Goal: Information Seeking & Learning: Learn about a topic

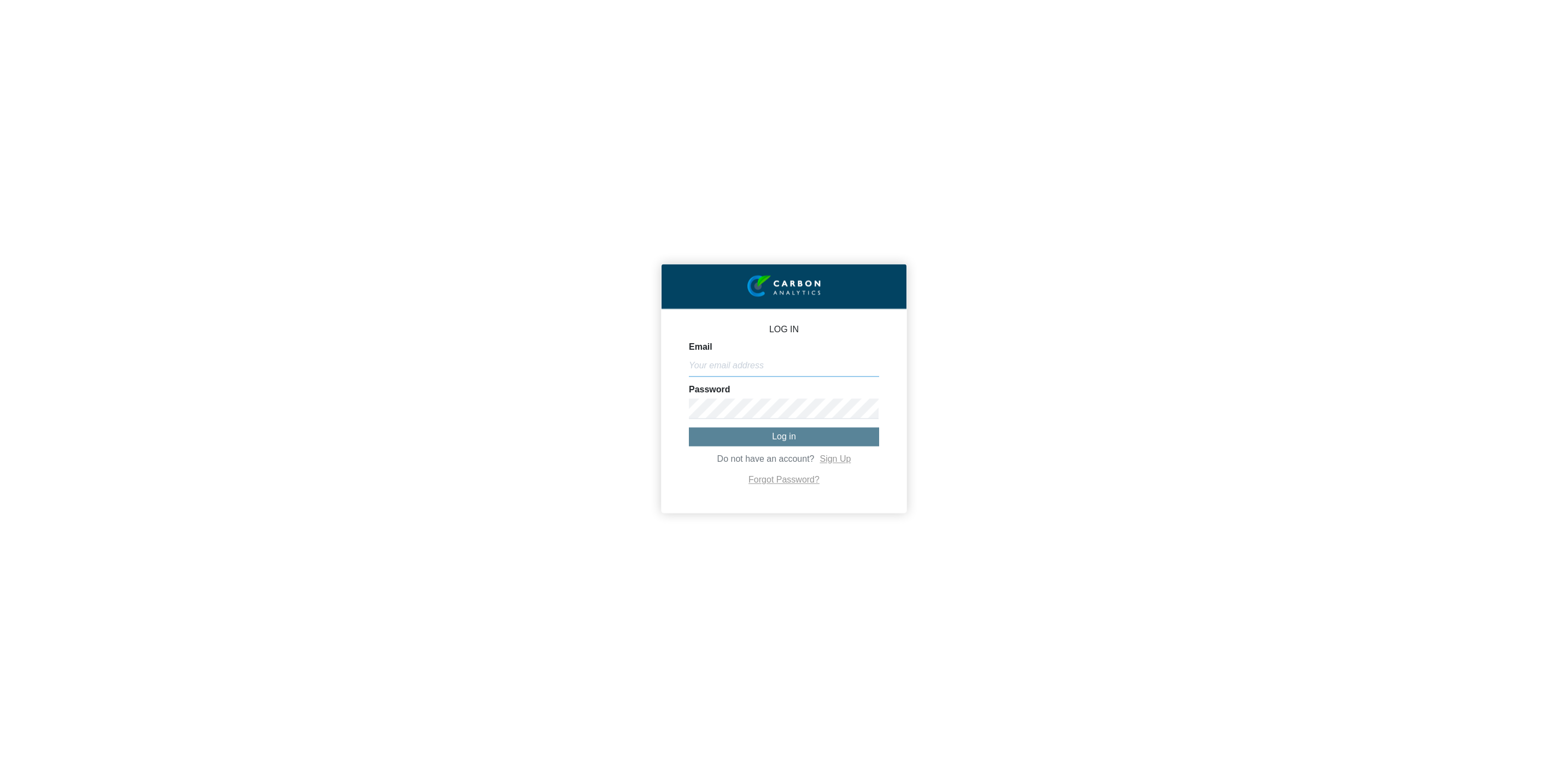
type input "[EMAIL_ADDRESS][DOMAIN_NAME]"
click at [754, 441] on button "Log in" at bounding box center [783, 437] width 190 height 18
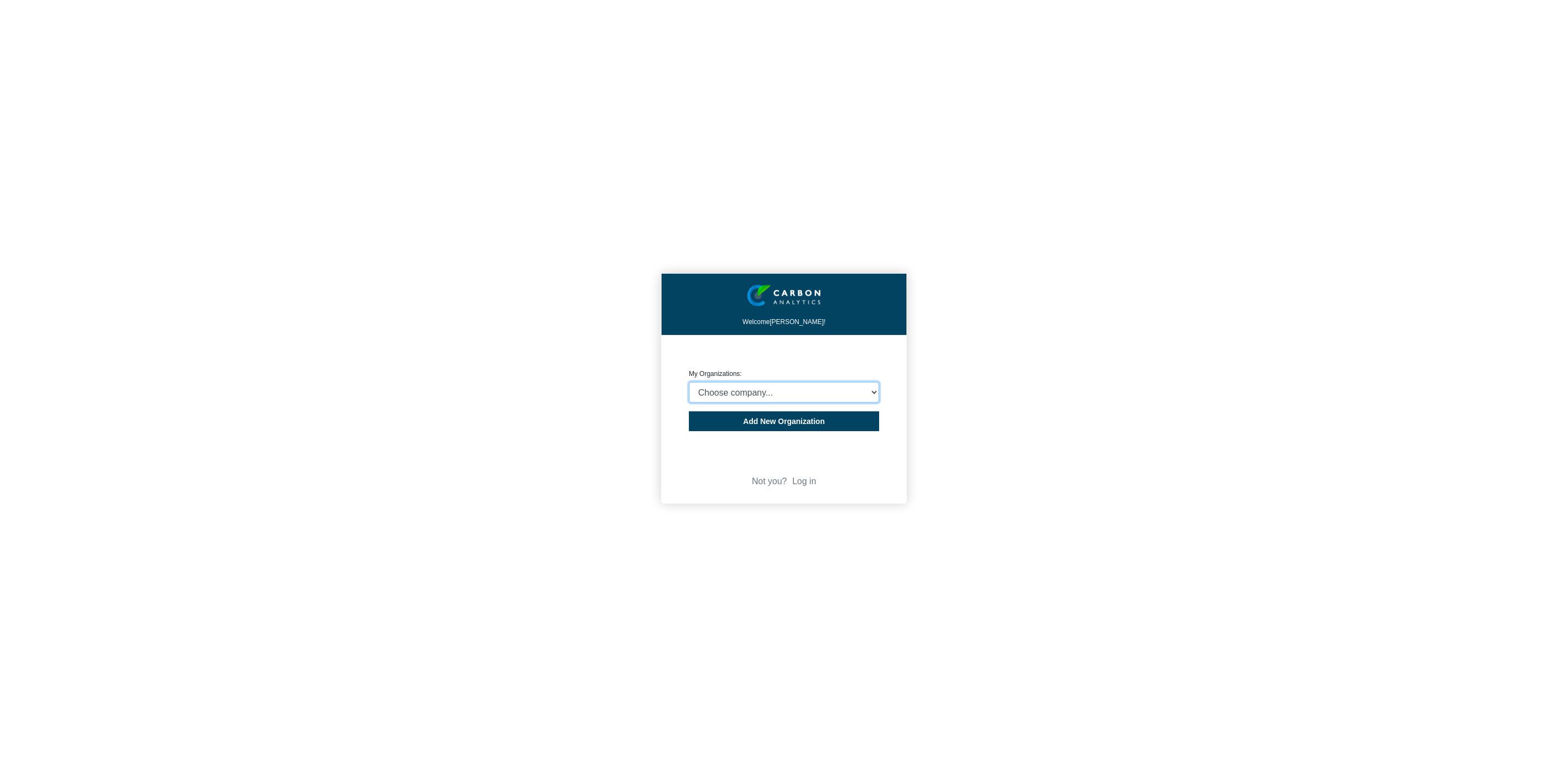
click at [784, 387] on select "Choose company... Polyzen, Inc. Secant Group, LLC Charter Medical, LLC" at bounding box center [783, 392] width 190 height 21
select select "4403457"
click at [688, 383] on select "Choose company... Polyzen, Inc. Secant Group, LLC Charter Medical, LLC" at bounding box center [783, 392] width 190 height 21
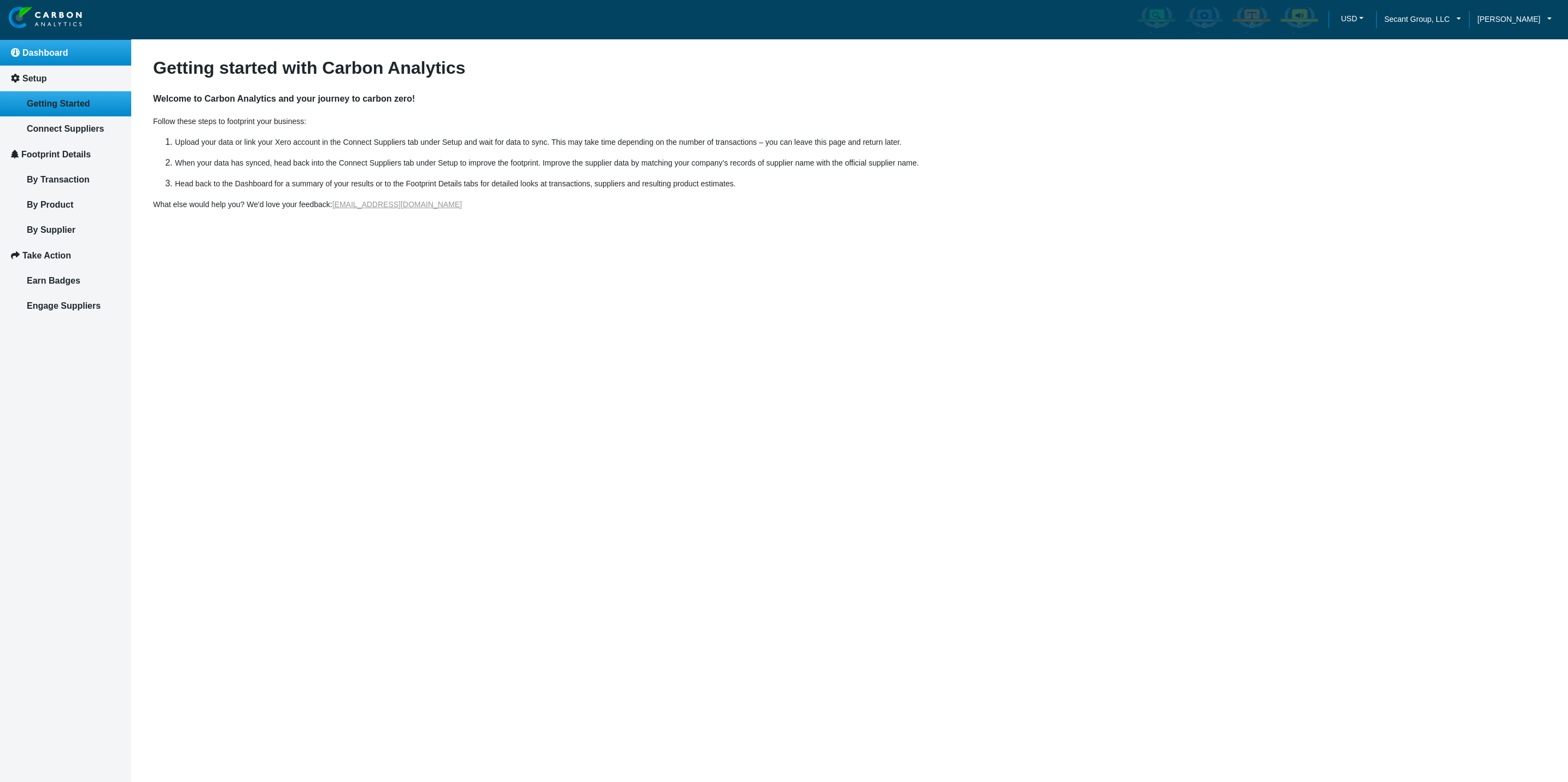
click at [47, 57] on link "Dashboard" at bounding box center [65, 53] width 131 height 26
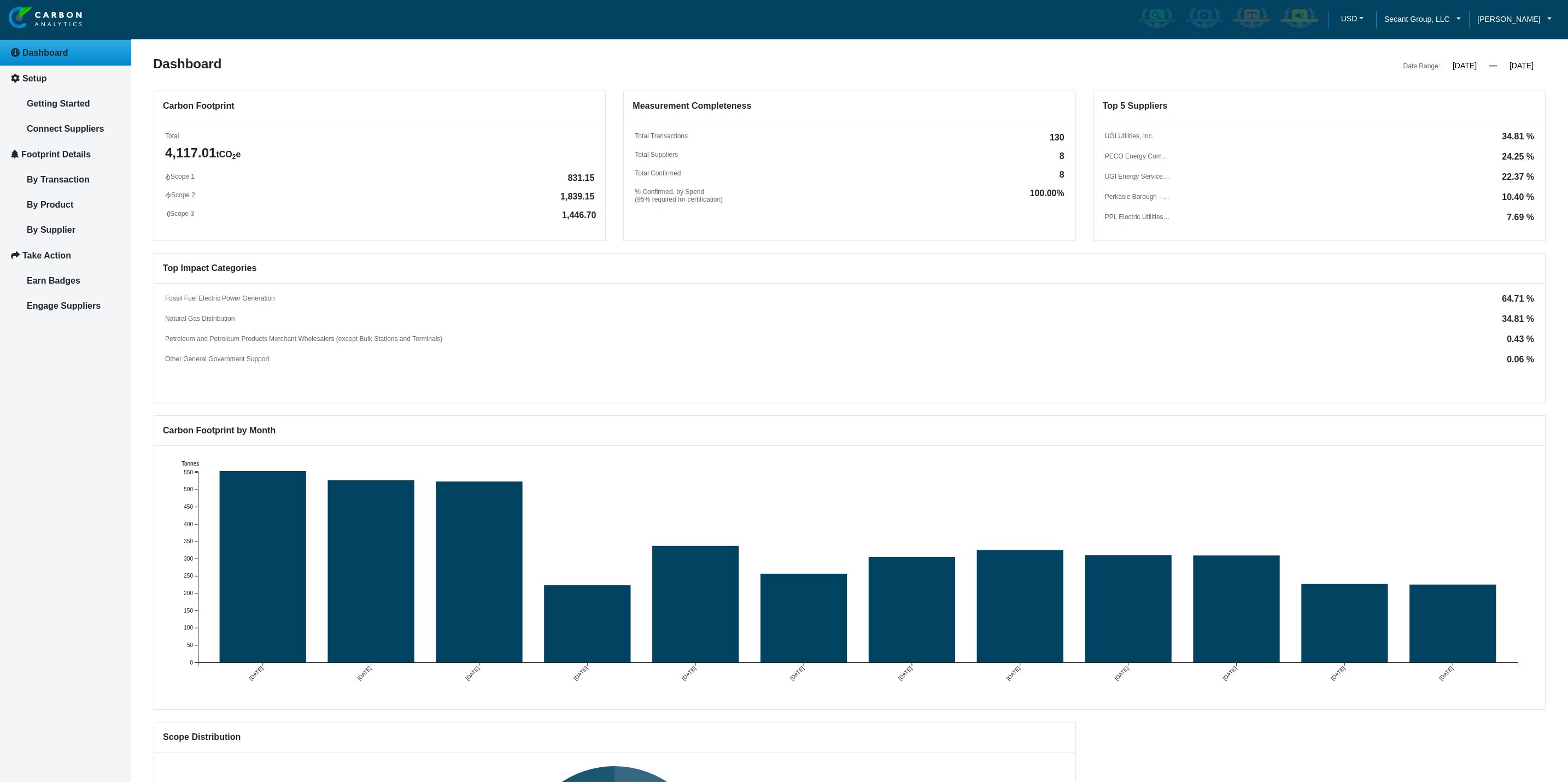
drag, startPoint x: 564, startPoint y: 179, endPoint x: 592, endPoint y: 179, distance: 28.0
click at [592, 179] on div "Scope 1 831.15 Scope 2 1,839.15 Scope 3 1,446.70" at bounding box center [379, 195] width 451 height 45
drag, startPoint x: 566, startPoint y: 179, endPoint x: 601, endPoint y: 179, distance: 35.0
click at [601, 179] on div "Scope 1 831.15 Scope 2 1,839.15 Scope 3 1,446.70" at bounding box center [379, 195] width 451 height 45
click at [596, 179] on div "Scope 1 831.15 Scope 2 1,839.15 Scope 3 1,446.70" at bounding box center [379, 195] width 451 height 45
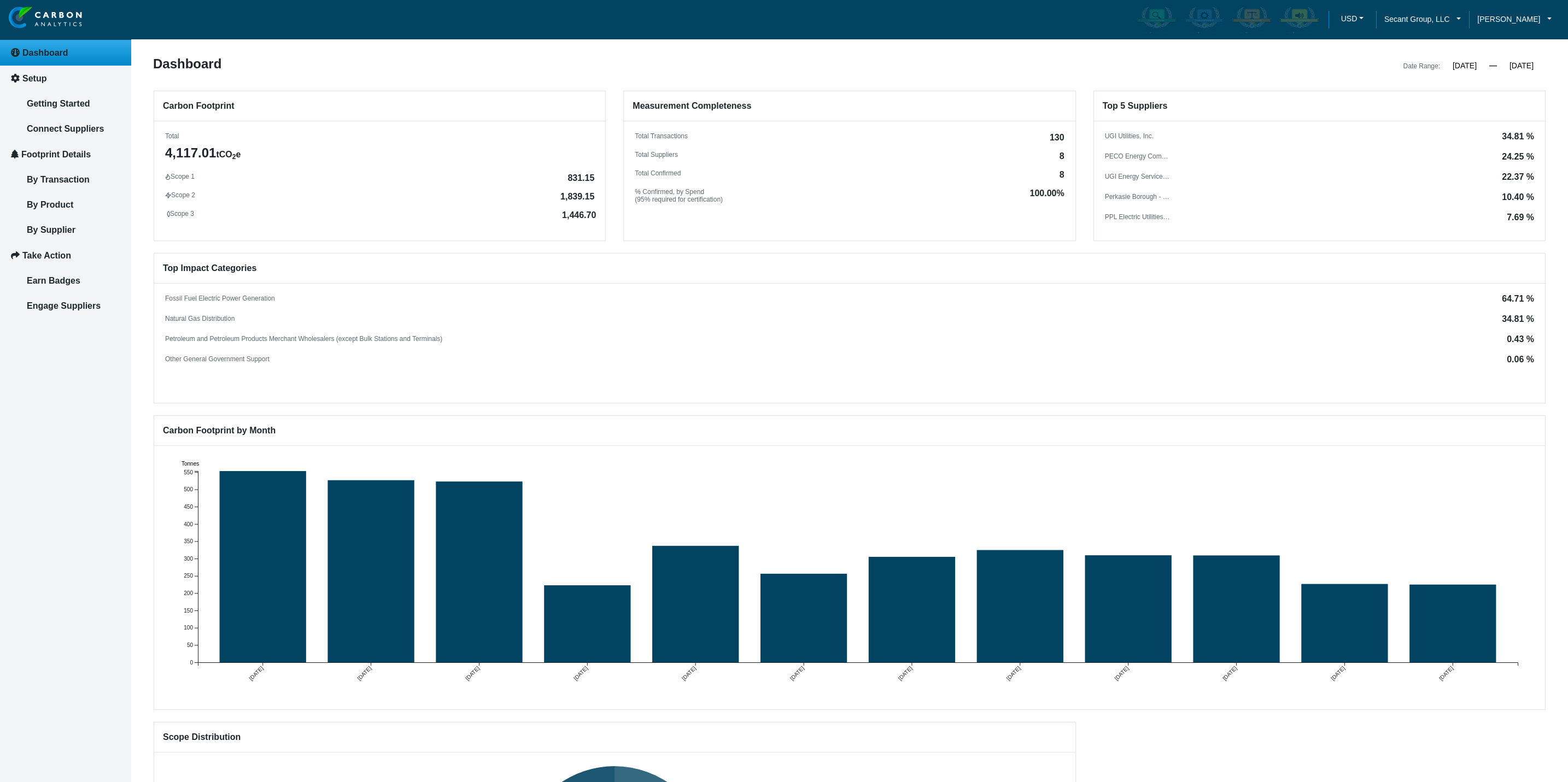
click at [590, 179] on div "Scope 1 831.15 Scope 2 1,839.15 Scope 3 1,446.70" at bounding box center [379, 195] width 451 height 45
drag, startPoint x: 590, startPoint y: 179, endPoint x: 582, endPoint y: 179, distance: 8.0
copy div "831.15"
drag, startPoint x: 557, startPoint y: 197, endPoint x: 590, endPoint y: 197, distance: 33.0
click at [590, 197] on div "Scope 2 1,839.15" at bounding box center [379, 194] width 429 height 8
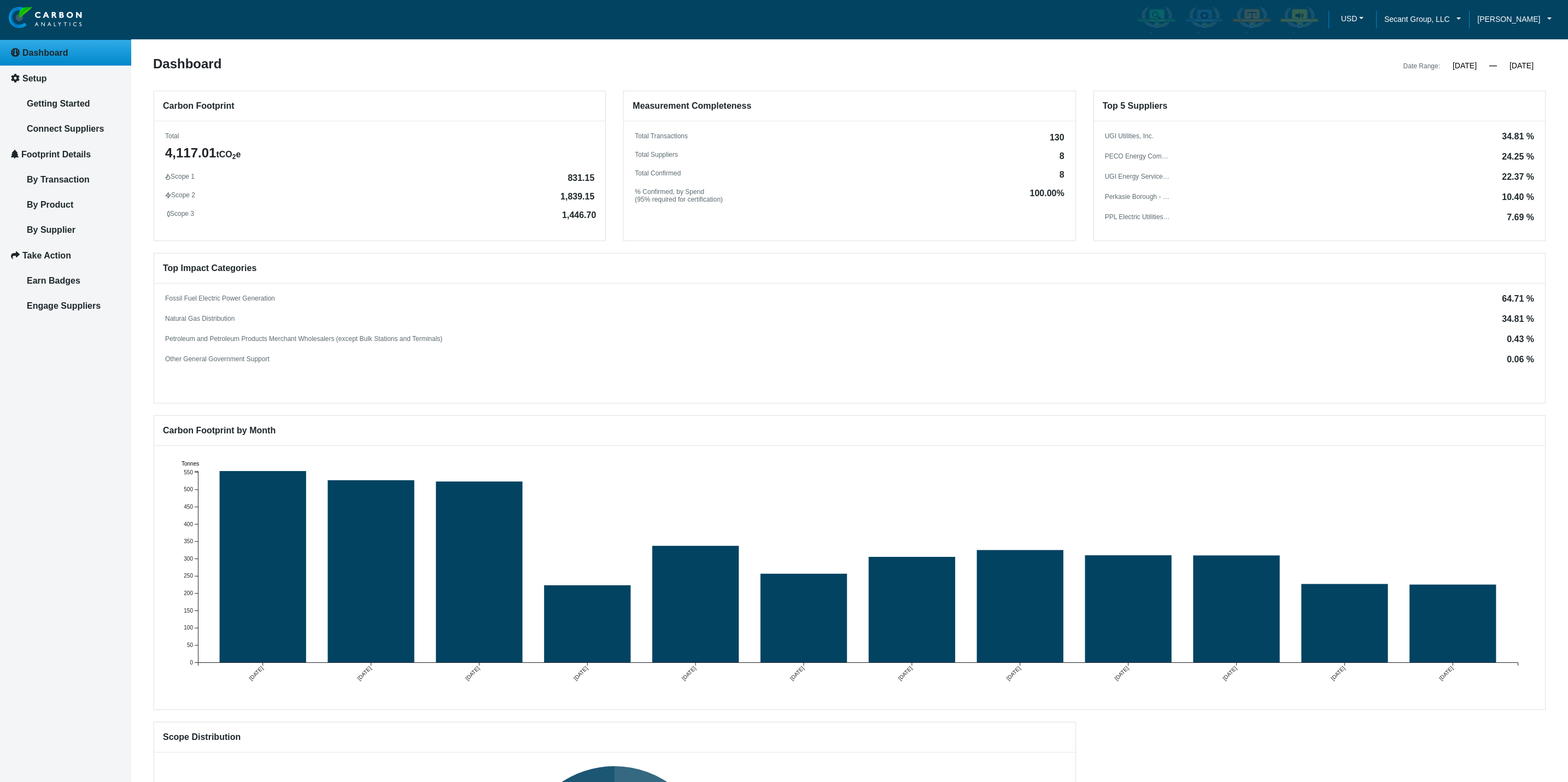
copy div "1,839.15"
